Goal: Task Accomplishment & Management: Complete application form

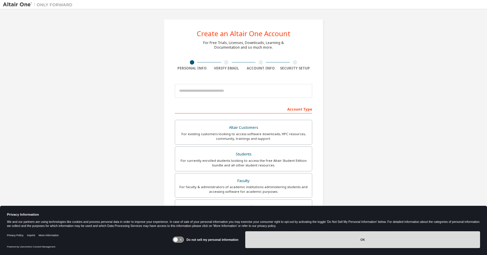
click at [340, 239] on button "OK" at bounding box center [362, 240] width 235 height 17
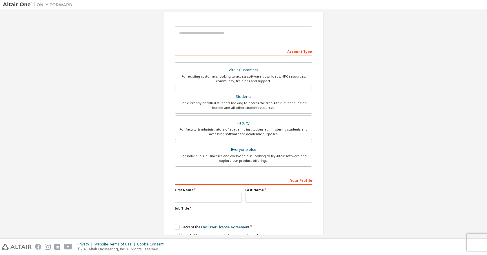
scroll to position [84, 0]
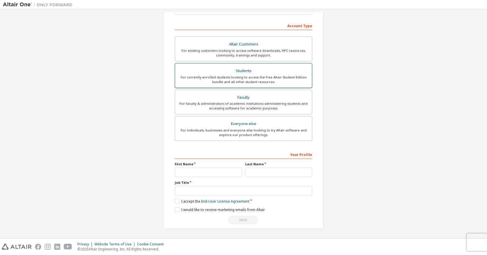
click at [261, 73] on div "Students" at bounding box center [244, 71] width 130 height 8
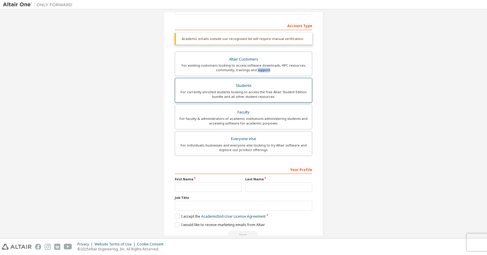
click at [261, 73] on label "Altair Customers For existing customers looking to access software downloads, H…" at bounding box center [243, 64] width 137 height 25
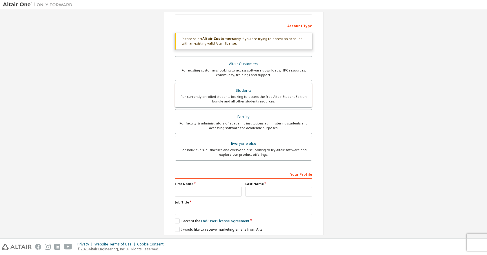
click at [286, 95] on div "For currently enrolled students looking to access the free Altair Student Editi…" at bounding box center [244, 99] width 130 height 9
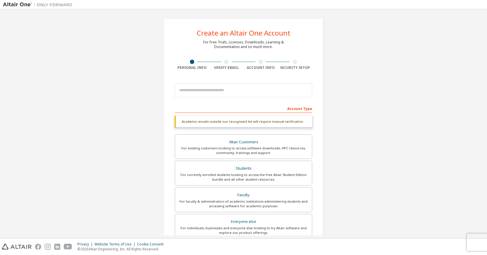
scroll to position [0, 0]
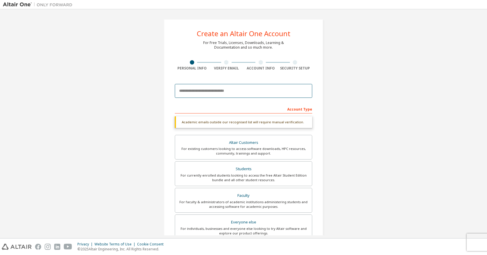
click at [265, 90] on input "email" at bounding box center [243, 91] width 137 height 14
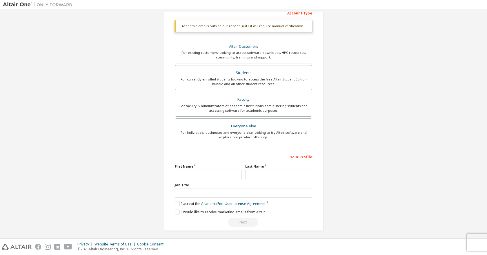
scroll to position [99, 0]
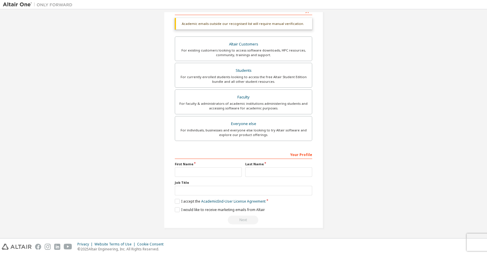
type input "**********"
click at [218, 169] on input "text" at bounding box center [208, 173] width 67 height 10
type input "*******"
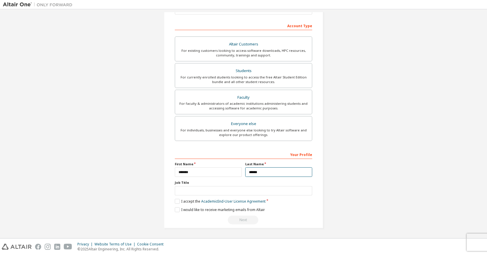
scroll to position [84, 0]
type input "******"
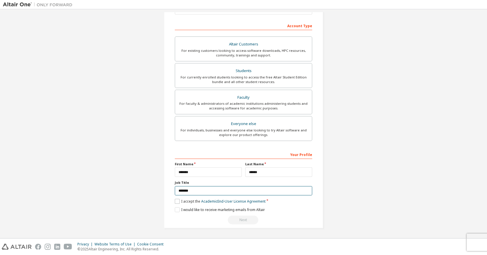
type input "*******"
click at [176, 202] on label "I accept the Academic End-User License Agreement" at bounding box center [220, 201] width 91 height 5
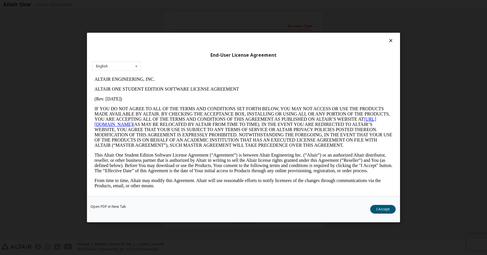
scroll to position [0, 0]
click at [389, 209] on button "I Accept" at bounding box center [383, 209] width 26 height 9
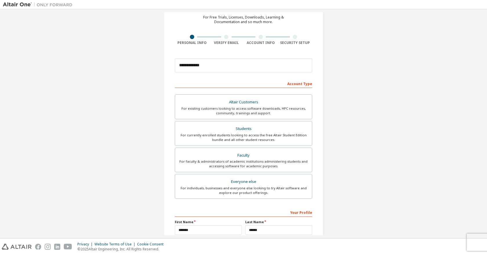
scroll to position [84, 0]
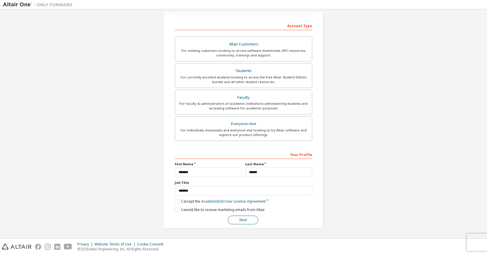
click at [243, 222] on button "Next" at bounding box center [243, 220] width 30 height 9
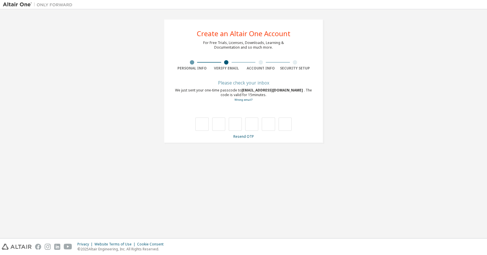
scroll to position [0, 0]
type input "*"
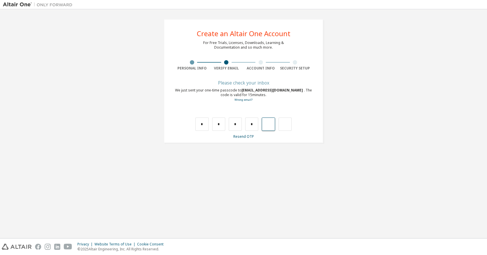
type input "*"
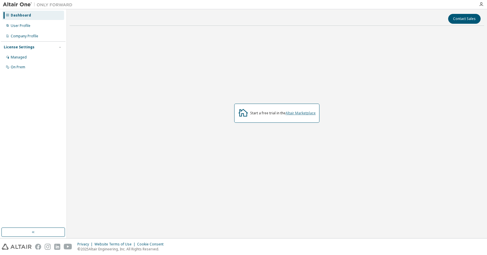
click at [297, 114] on link "Altair Marketplace" at bounding box center [301, 113] width 30 height 5
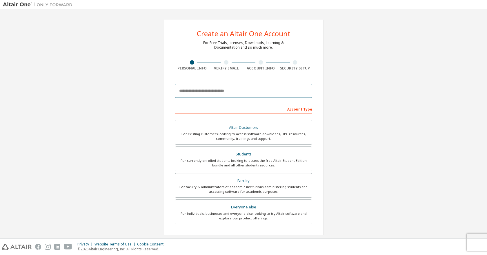
click at [211, 92] on input "email" at bounding box center [243, 91] width 137 height 14
